Goal: Navigation & Orientation: Find specific page/section

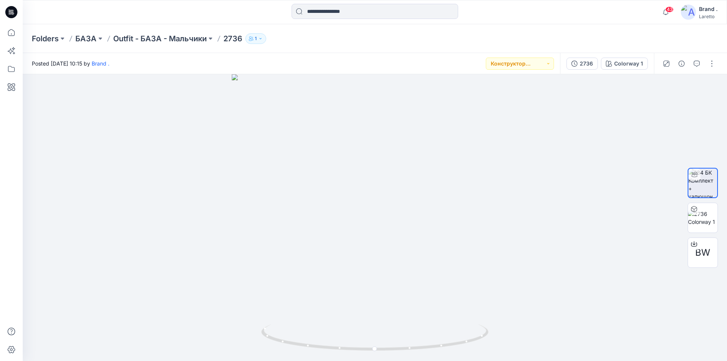
click at [10, 9] on icon at bounding box center [11, 12] width 12 height 12
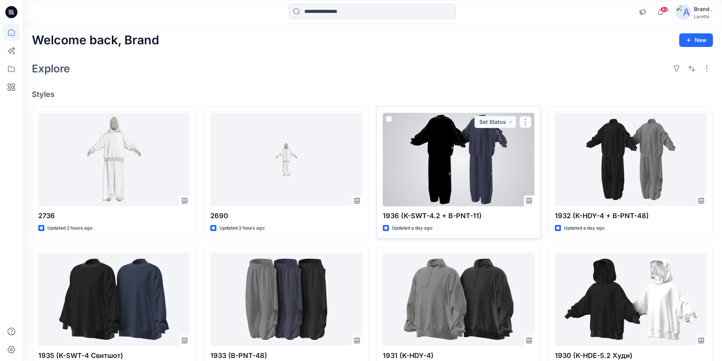
click at [503, 144] on div at bounding box center [459, 160] width 152 height 94
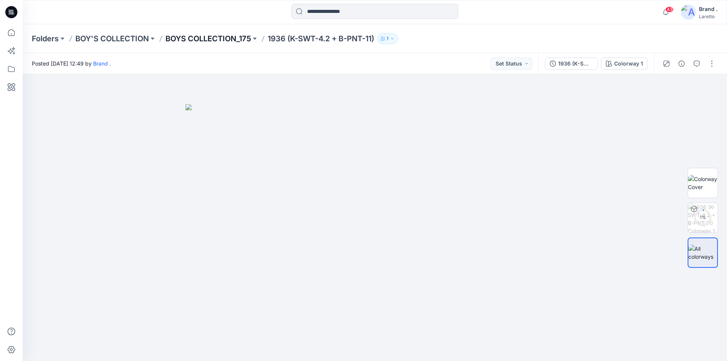
click at [238, 37] on p "BOYS COLLECTION_175" at bounding box center [209, 38] width 86 height 11
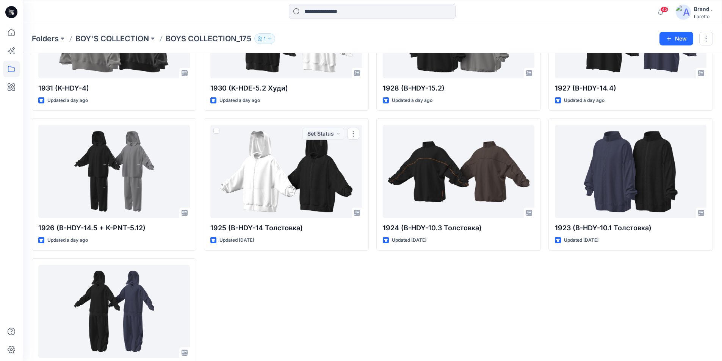
scroll to position [285, 0]
